Goal: Task Accomplishment & Management: Use online tool/utility

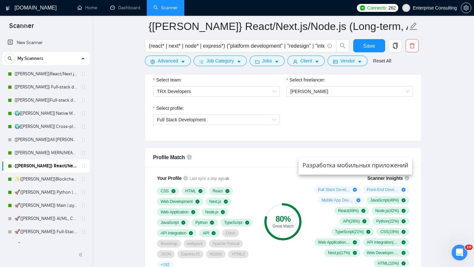
scroll to position [26, 0]
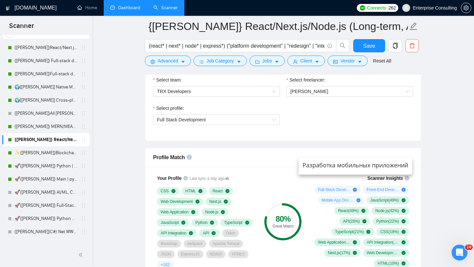
click at [121, 5] on link "Dashboard" at bounding box center [125, 8] width 30 height 6
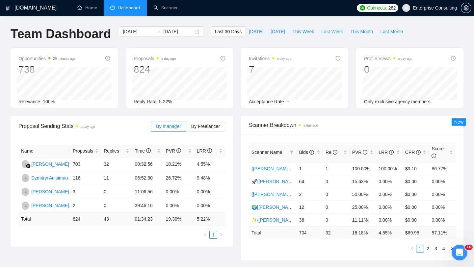
click at [325, 32] on span "Last Week" at bounding box center [332, 31] width 22 height 7
type input "[DATE]"
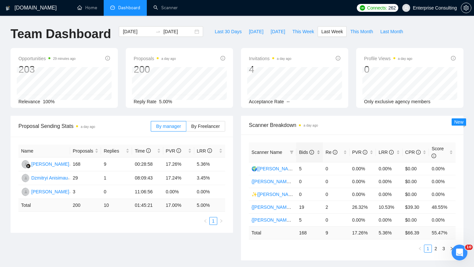
click at [310, 151] on icon "info-circle" at bounding box center [311, 152] width 5 height 5
click at [157, 10] on link "Scanner" at bounding box center [165, 8] width 24 height 6
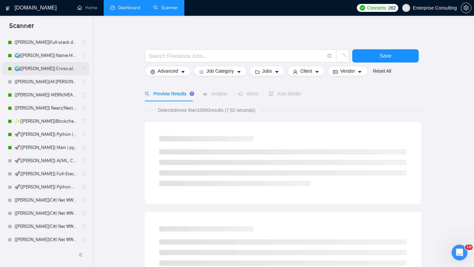
scroll to position [72, 0]
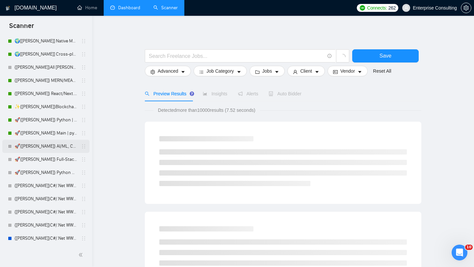
click at [50, 149] on link "🚀{[PERSON_NAME]} AI/ML, Custom Models, and LLM Development" at bounding box center [45, 146] width 63 height 13
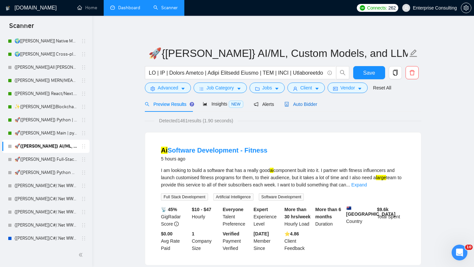
click at [307, 105] on span "Auto Bidder" at bounding box center [300, 104] width 33 height 5
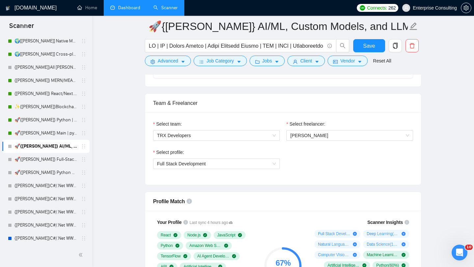
scroll to position [296, 0]
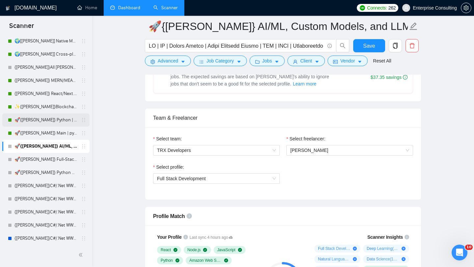
click at [53, 121] on link "🚀{[PERSON_NAME]} Python | Django | AI /" at bounding box center [45, 120] width 63 height 13
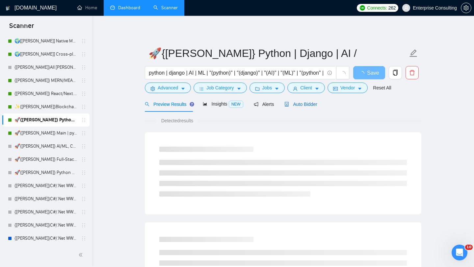
click at [295, 103] on span "Auto Bidder" at bounding box center [300, 104] width 33 height 5
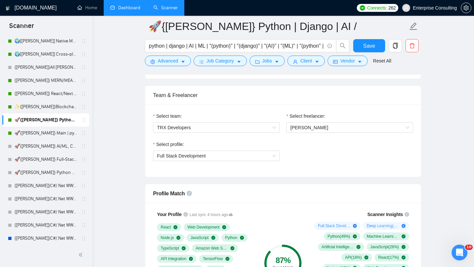
scroll to position [320, 0]
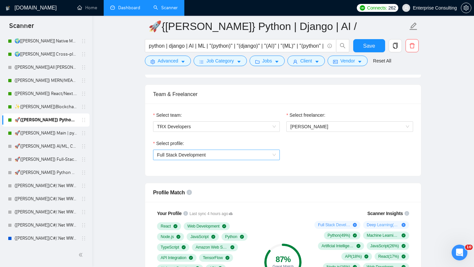
click at [233, 153] on span "Full Stack Development" at bounding box center [216, 155] width 119 height 10
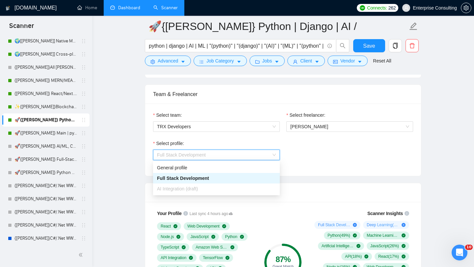
click at [317, 158] on div "Select profile: Full Stack Development" at bounding box center [283, 154] width 266 height 28
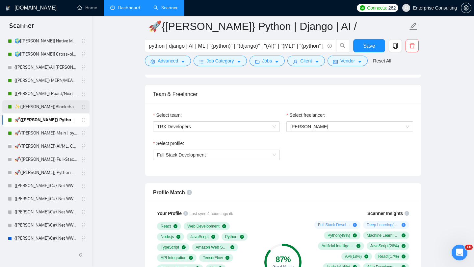
click at [29, 102] on link "✨{[PERSON_NAME]}Blockchain WW" at bounding box center [45, 106] width 63 height 13
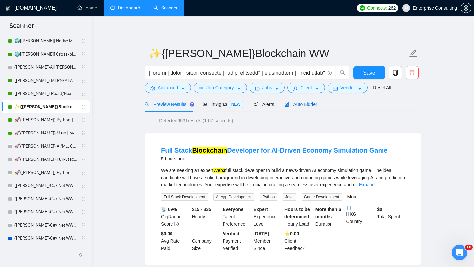
click at [306, 101] on div "Auto Bidder" at bounding box center [300, 104] width 33 height 7
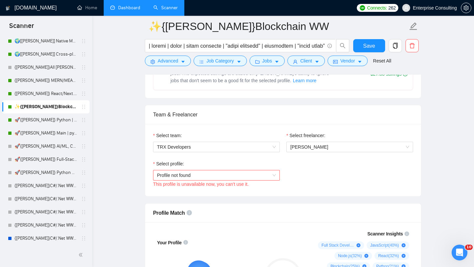
scroll to position [299, 0]
click at [272, 174] on span "Profile not found" at bounding box center [216, 176] width 119 height 10
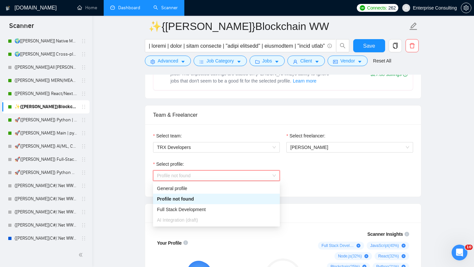
click at [305, 179] on div "Select profile: Profile not found This profile is unavailable now, you can't us…" at bounding box center [283, 175] width 266 height 28
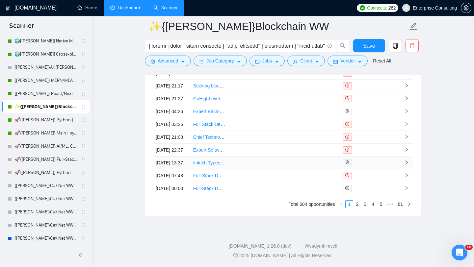
scroll to position [1600, 0]
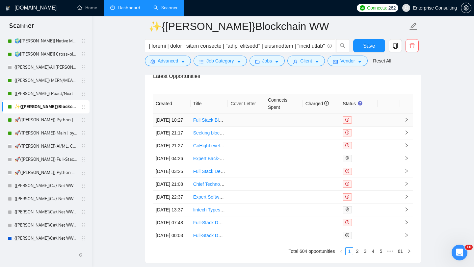
click at [408, 122] on icon "right" at bounding box center [406, 119] width 5 height 5
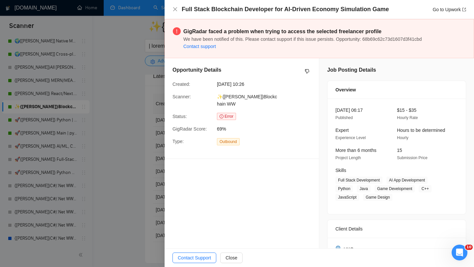
click at [151, 138] on div at bounding box center [237, 133] width 474 height 267
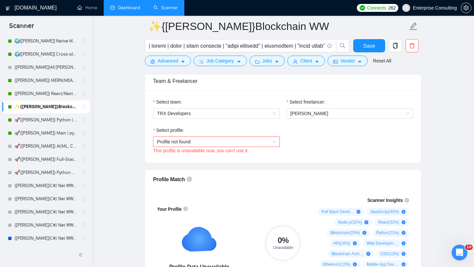
scroll to position [342, 0]
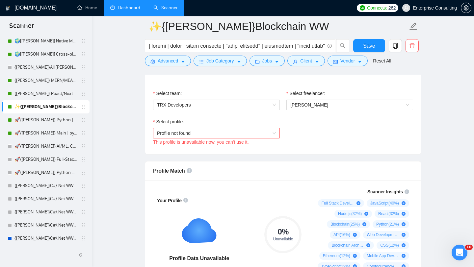
click at [224, 140] on div "This profile is unavailable now, you can't use it." at bounding box center [216, 142] width 127 height 7
click at [225, 139] on div "This profile is unavailable now, you can't use it." at bounding box center [216, 142] width 127 height 7
click at [229, 138] on span "Profile not found" at bounding box center [216, 133] width 119 height 10
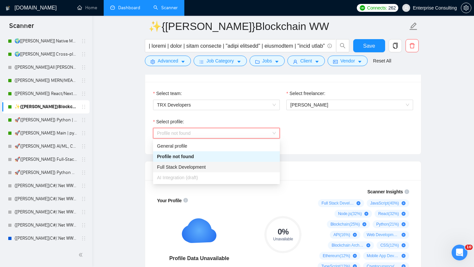
click at [240, 165] on div "Full Stack Development" at bounding box center [216, 167] width 119 height 7
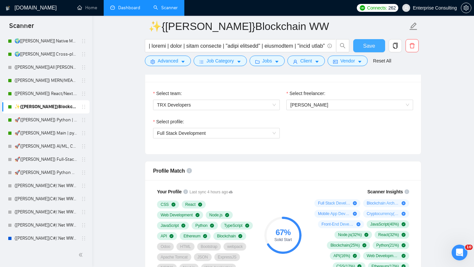
click at [366, 46] on span "Save" at bounding box center [369, 46] width 12 height 8
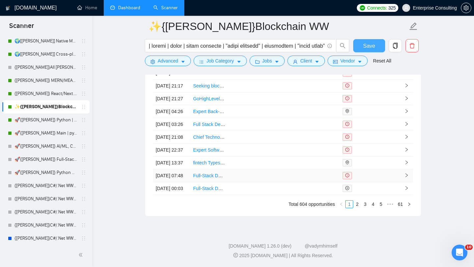
scroll to position [1684, 0]
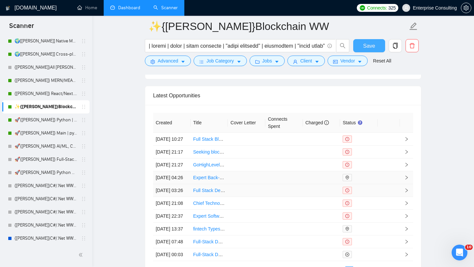
scroll to position [1626, 0]
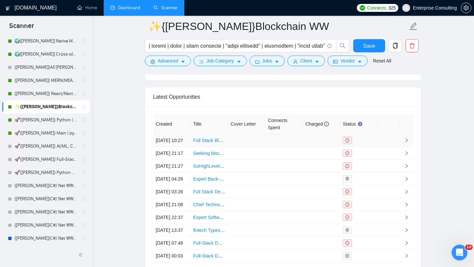
click at [408, 143] on icon "right" at bounding box center [406, 140] width 5 height 5
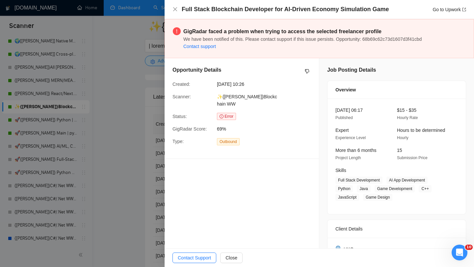
click at [153, 147] on div at bounding box center [237, 133] width 474 height 267
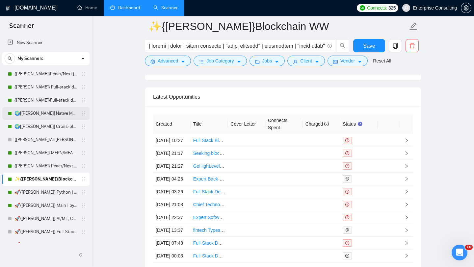
click at [37, 110] on link "🌍[[PERSON_NAME]] Native Mobile WW" at bounding box center [45, 113] width 63 height 13
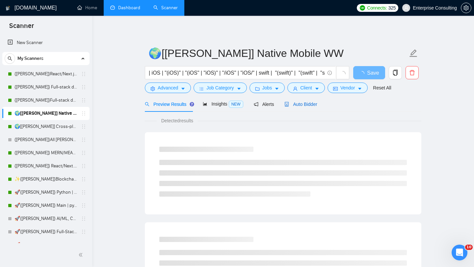
click at [311, 105] on span "Auto Bidder" at bounding box center [300, 104] width 33 height 5
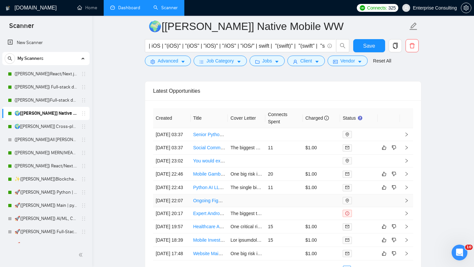
scroll to position [1670, 0]
